Goal: Task Accomplishment & Management: Use online tool/utility

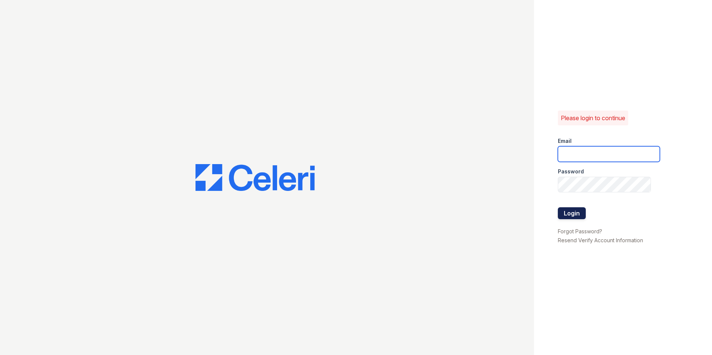
type input "paula@redwood-property.com"
click at [572, 215] on button "Login" at bounding box center [572, 213] width 28 height 12
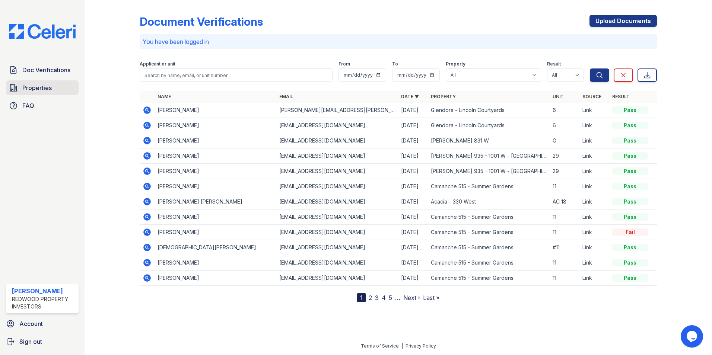
click at [40, 88] on span "Properties" at bounding box center [36, 87] width 29 height 9
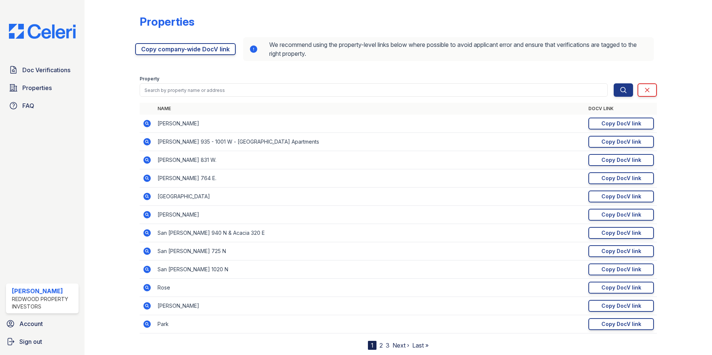
click at [146, 232] on icon at bounding box center [147, 233] width 2 height 2
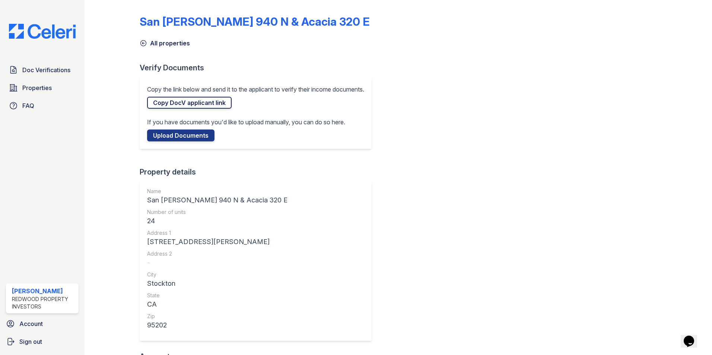
click at [188, 102] on link "Copy DocV applicant link" at bounding box center [189, 103] width 84 height 12
